Goal: Information Seeking & Learning: Learn about a topic

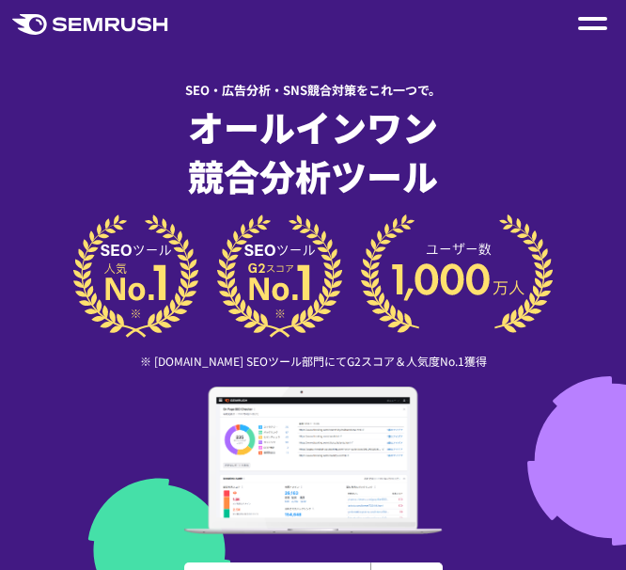
click at [587, 28] on span at bounding box center [592, 28] width 29 height 4
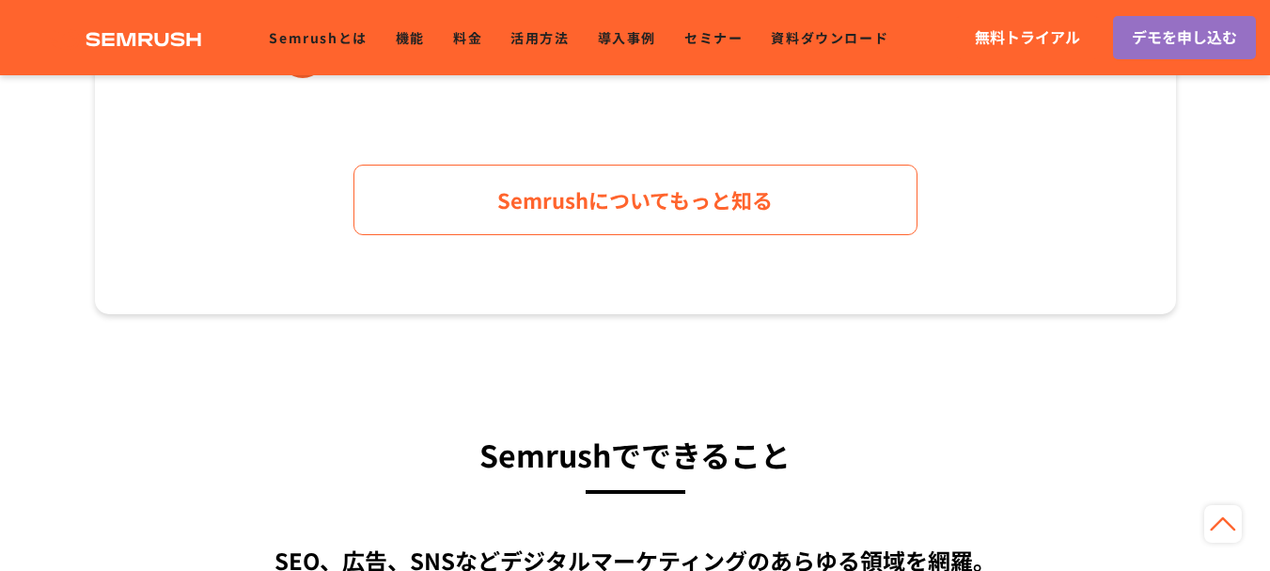
scroll to position [1333, 0]
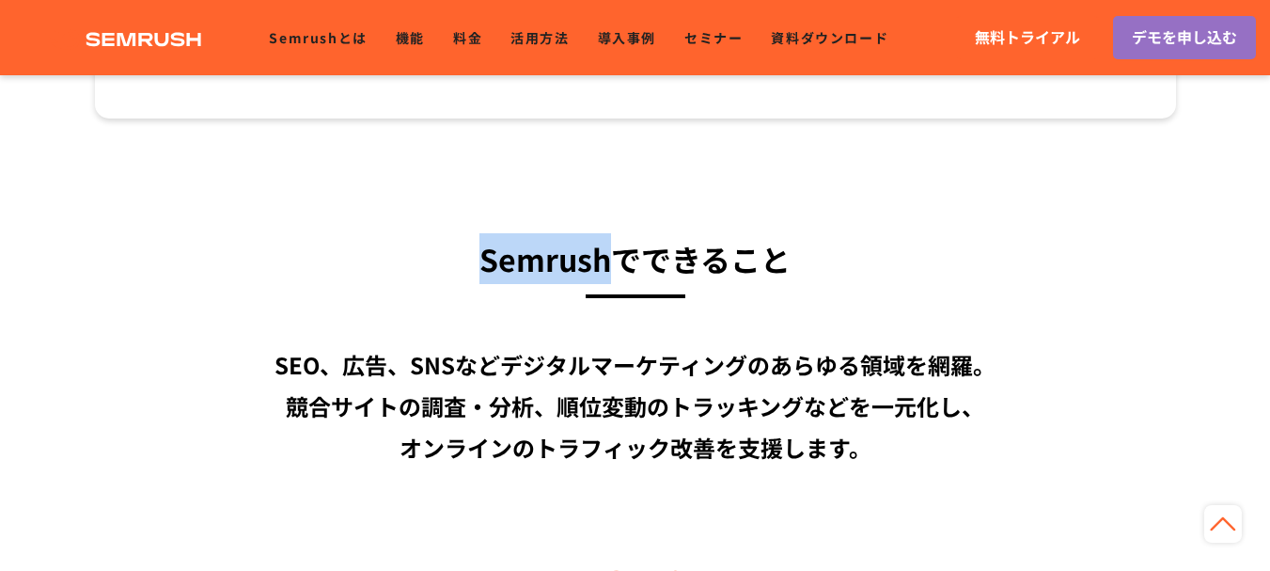
drag, startPoint x: 621, startPoint y: 259, endPoint x: 416, endPoint y: 269, distance: 205.2
click at [416, 269] on h3 "Semrushでできること" at bounding box center [635, 258] width 1081 height 51
copy h3 "Semrush"
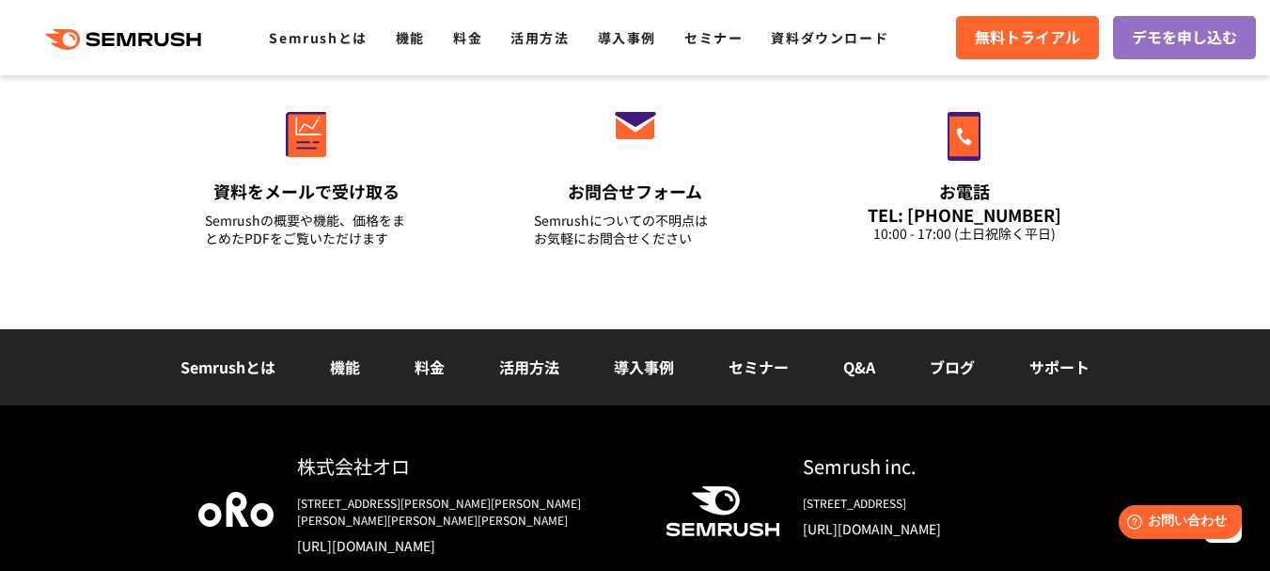
scroll to position [6865, 0]
